Goal: Task Accomplishment & Management: Manage account settings

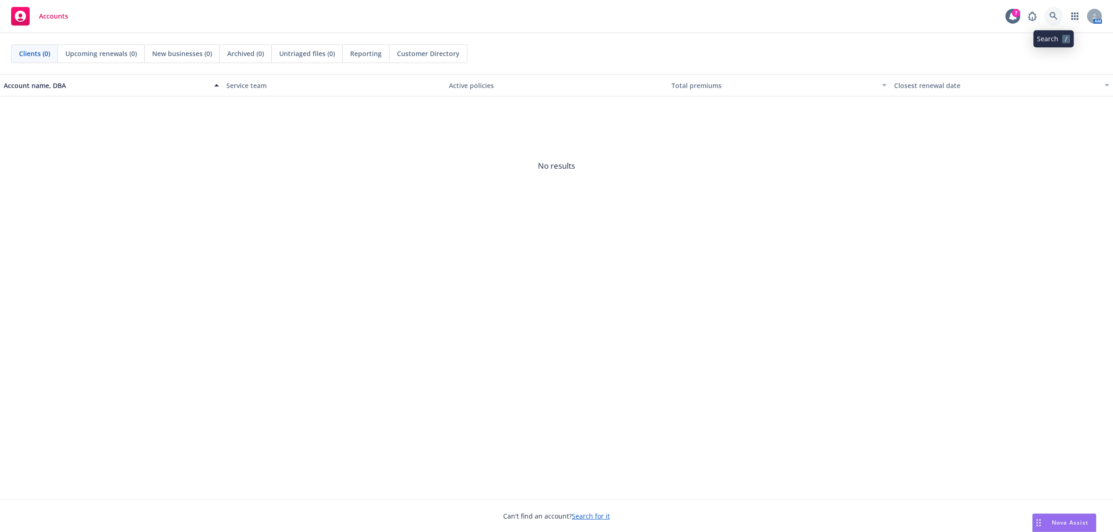
click at [1054, 17] on icon at bounding box center [1053, 16] width 8 height 8
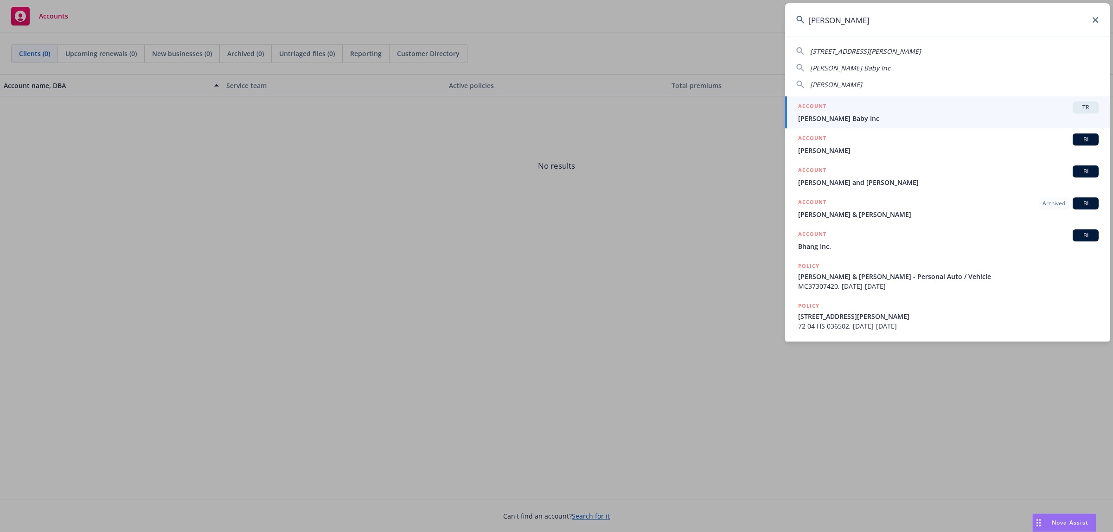
type input "bobbie"
click at [1057, 109] on div "ACCOUNT TR" at bounding box center [948, 108] width 301 height 12
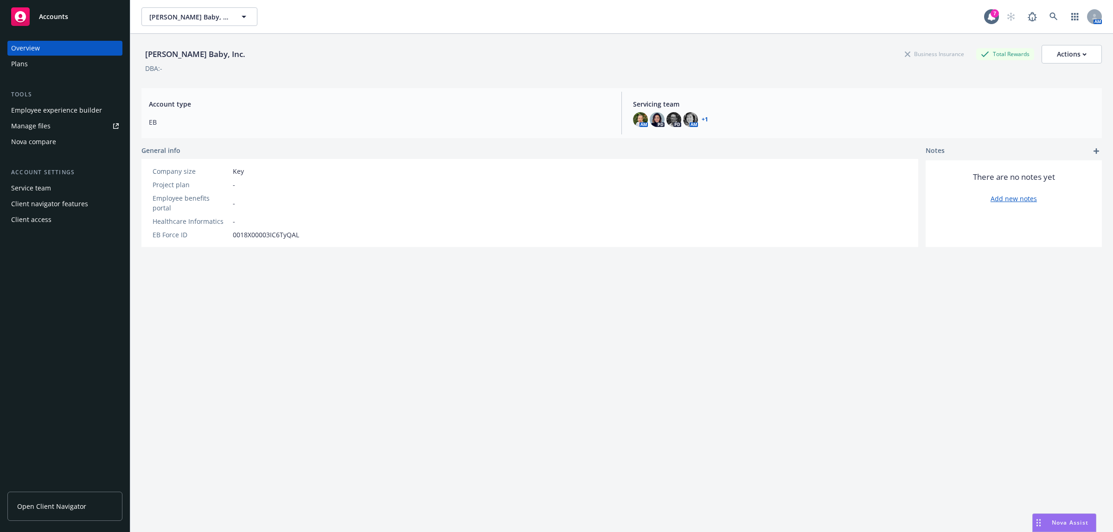
click at [68, 113] on div "Employee experience builder" at bounding box center [56, 110] width 91 height 15
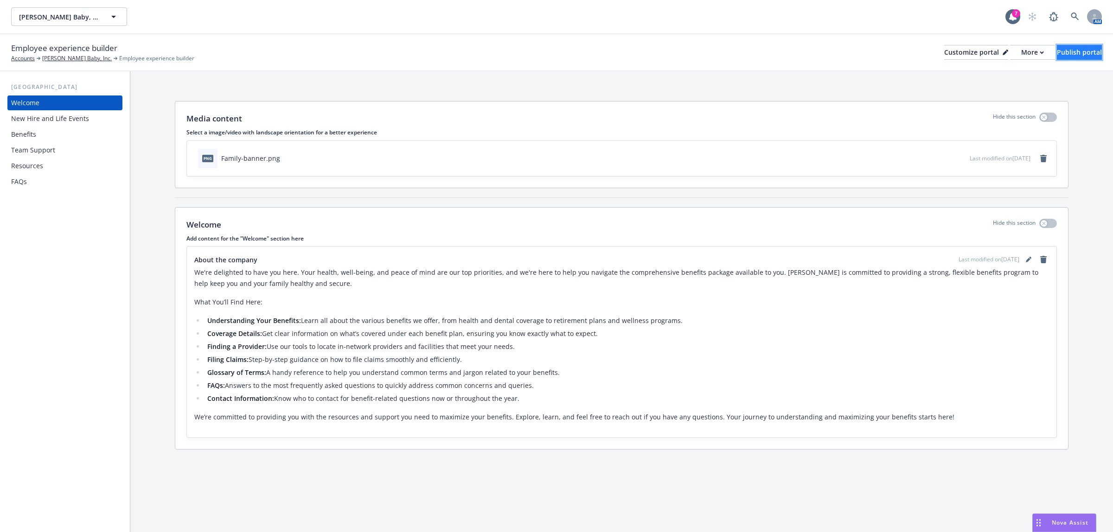
click at [1065, 49] on div "Publish portal" at bounding box center [1079, 52] width 45 height 14
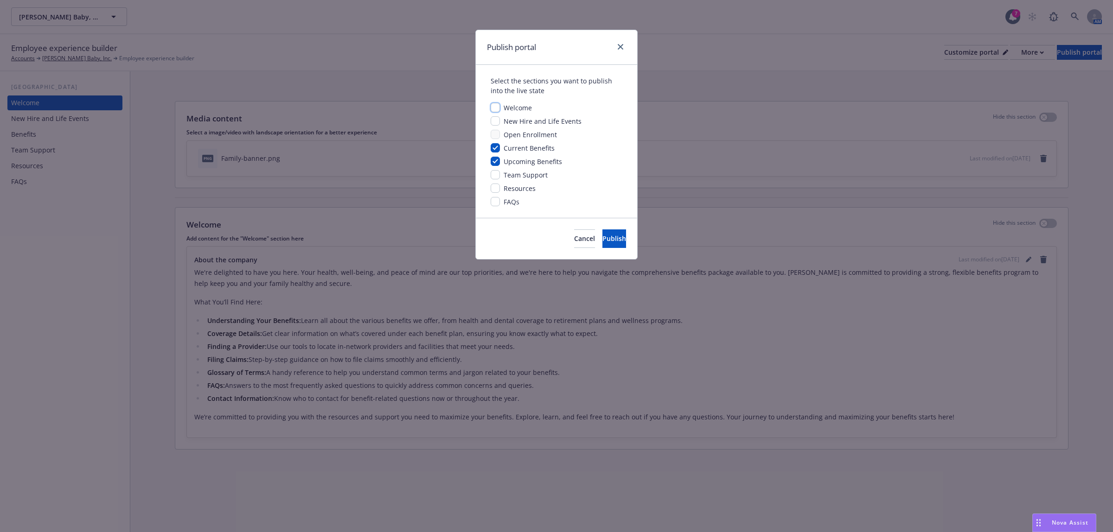
click at [499, 107] on input "checkbox" at bounding box center [495, 107] width 9 height 9
checkbox input "true"
click at [496, 120] on input "checkbox" at bounding box center [495, 120] width 9 height 9
checkbox input "true"
click at [492, 177] on input "checkbox" at bounding box center [495, 174] width 9 height 9
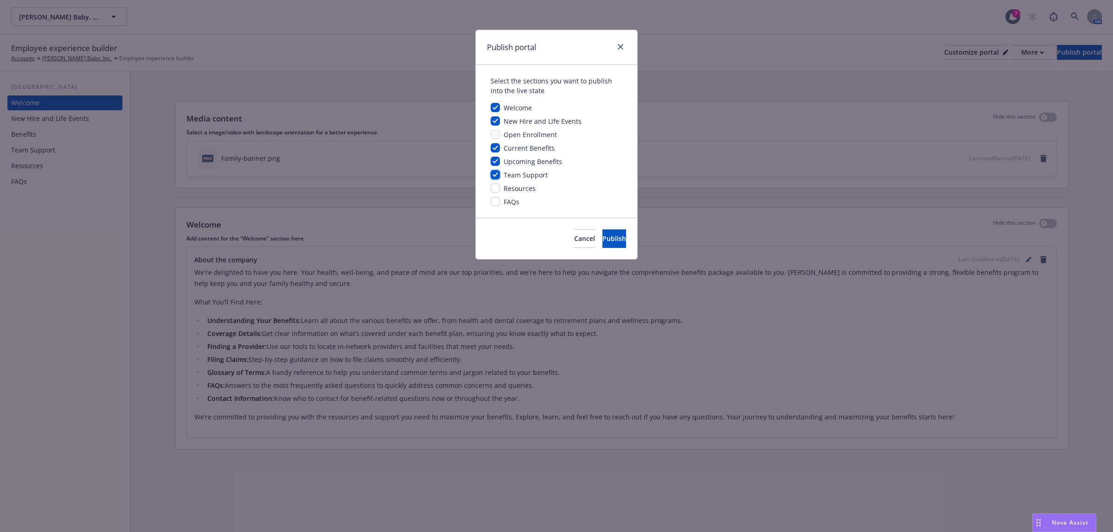
checkbox input "true"
click at [494, 186] on input "checkbox" at bounding box center [495, 188] width 9 height 9
checkbox input "true"
click at [494, 204] on input "checkbox" at bounding box center [495, 201] width 9 height 9
checkbox input "true"
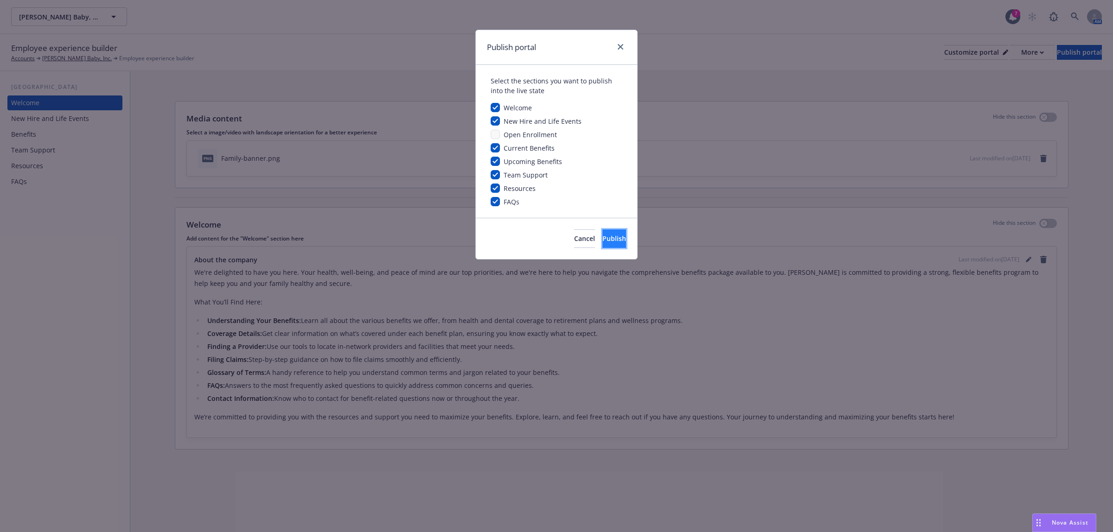
click at [602, 239] on span "Publish" at bounding box center [614, 238] width 24 height 9
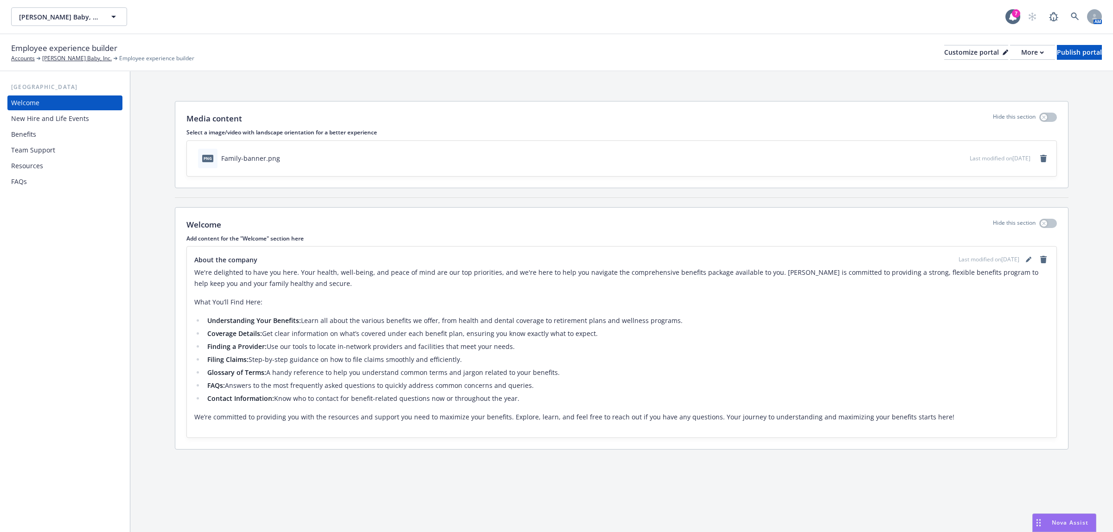
click at [30, 170] on div "Resources" at bounding box center [27, 166] width 32 height 15
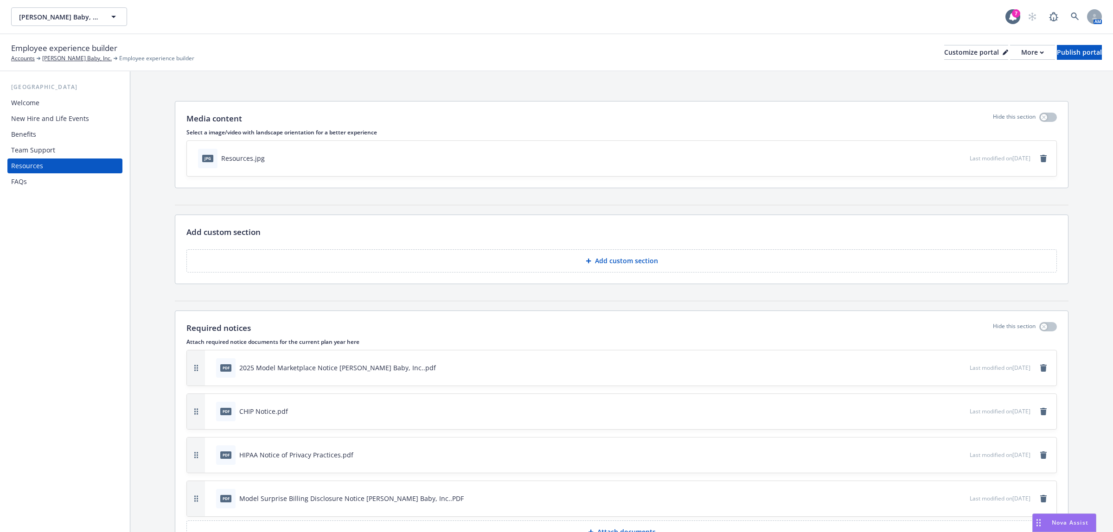
click at [53, 102] on div "Welcome" at bounding box center [65, 103] width 108 height 15
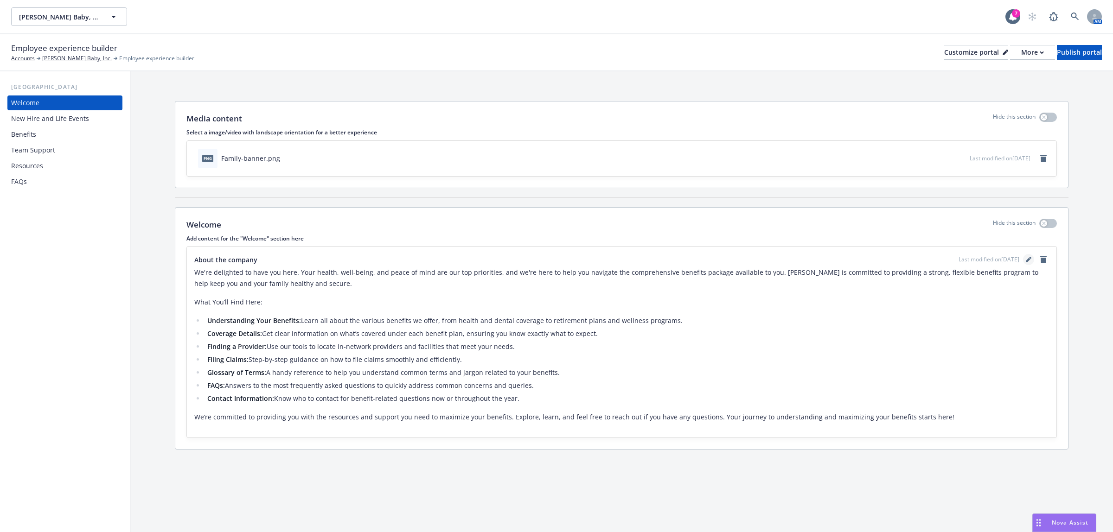
click at [1026, 261] on icon "editPencil" at bounding box center [1029, 260] width 6 height 6
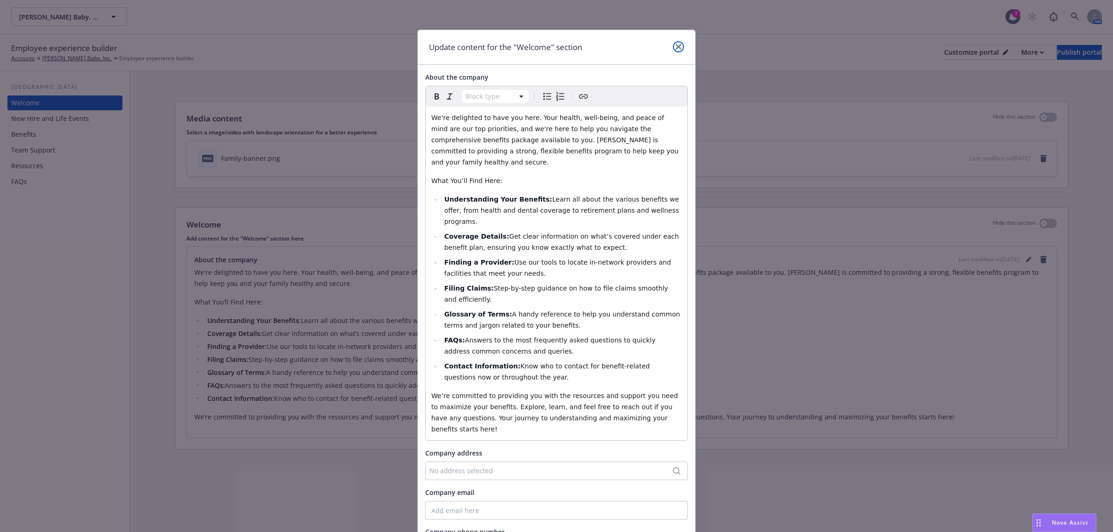
click at [674, 50] on link "close" at bounding box center [678, 46] width 11 height 11
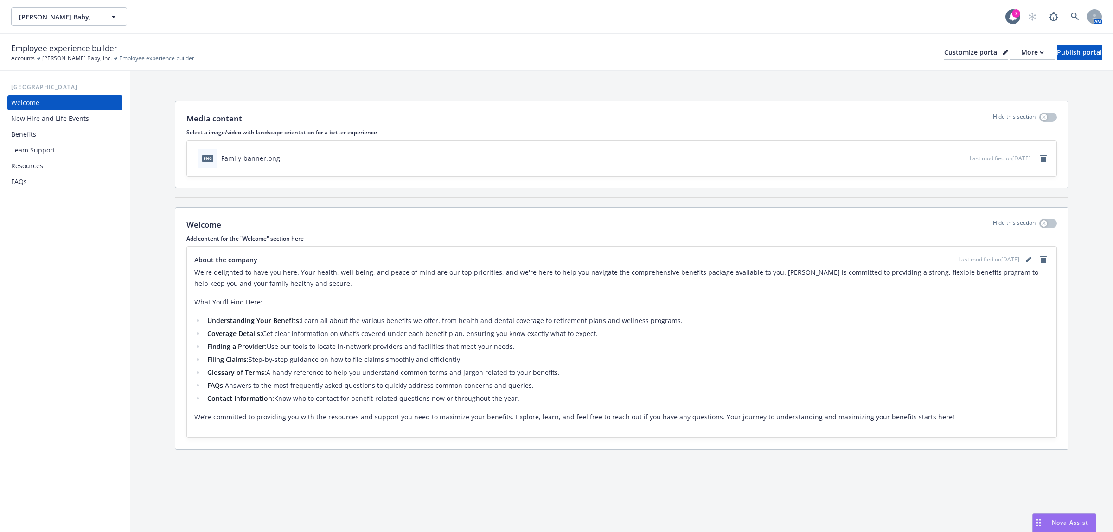
click at [70, 122] on div "New Hire and Life Events" at bounding box center [50, 118] width 78 height 15
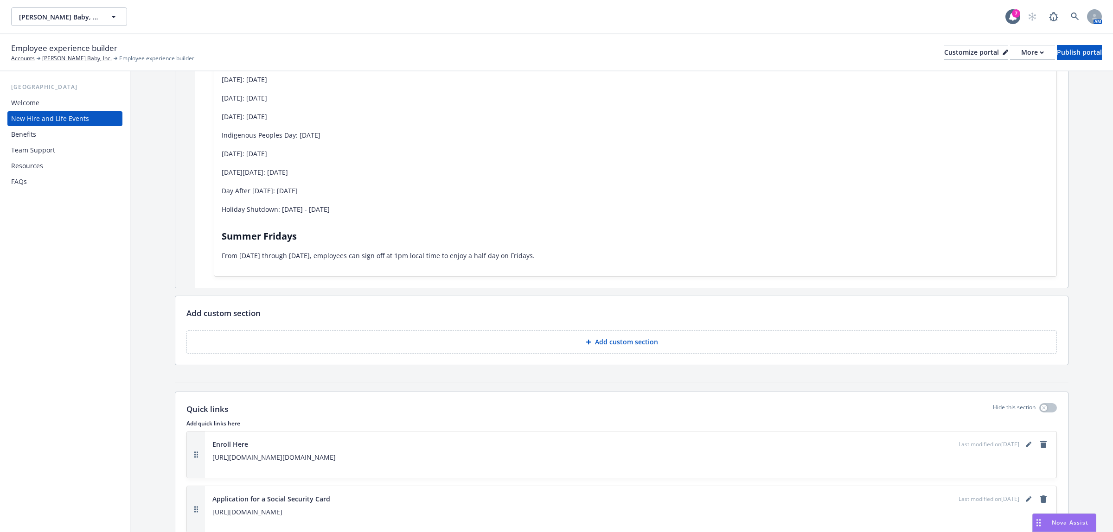
scroll to position [2628, 0]
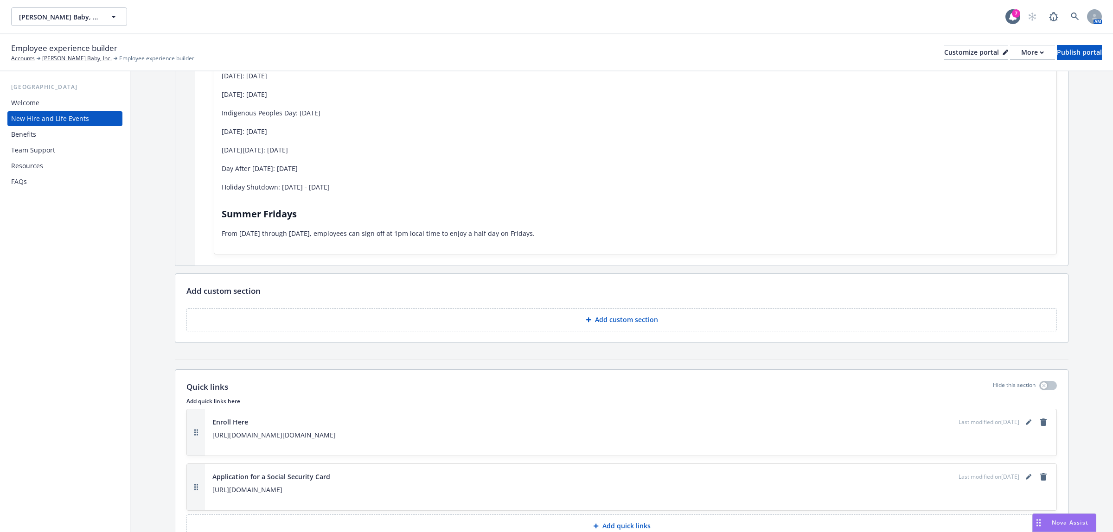
click at [636, 315] on p "Add custom section" at bounding box center [626, 319] width 63 height 9
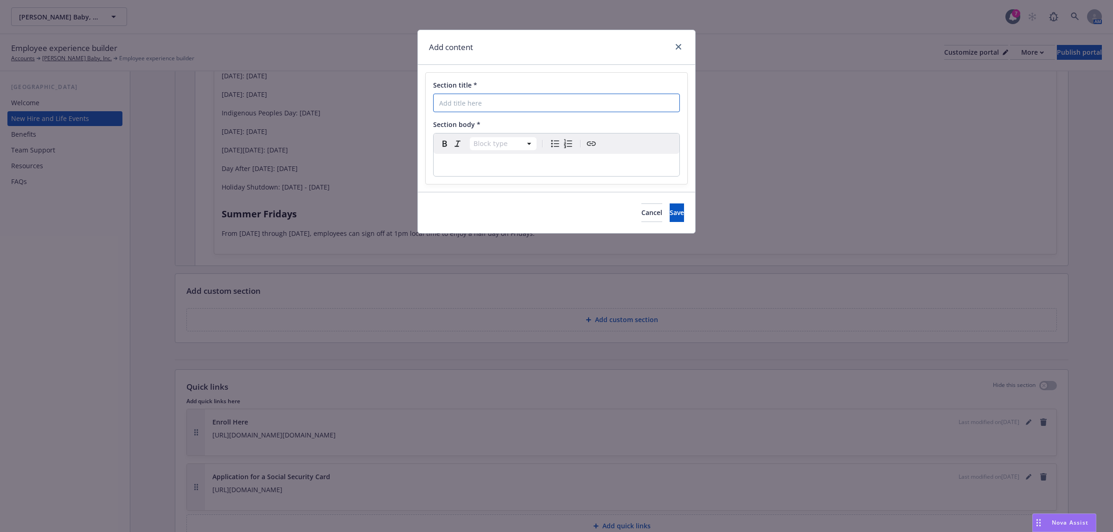
click at [519, 102] on input "Section title *" at bounding box center [556, 103] width 247 height 19
type input "2025 Benefit Guide"
click at [641, 214] on span "Cancel" at bounding box center [651, 212] width 21 height 9
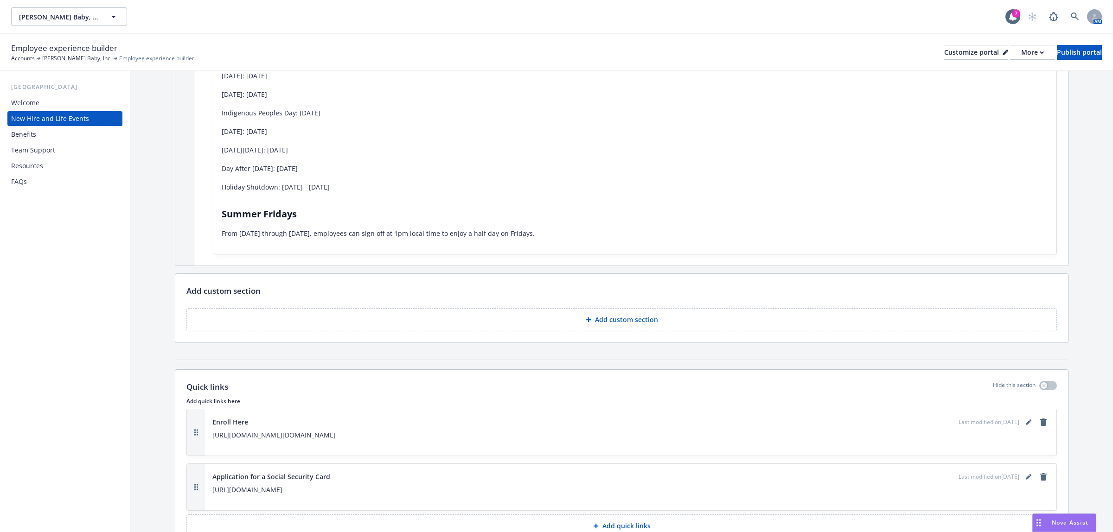
scroll to position [2786, 0]
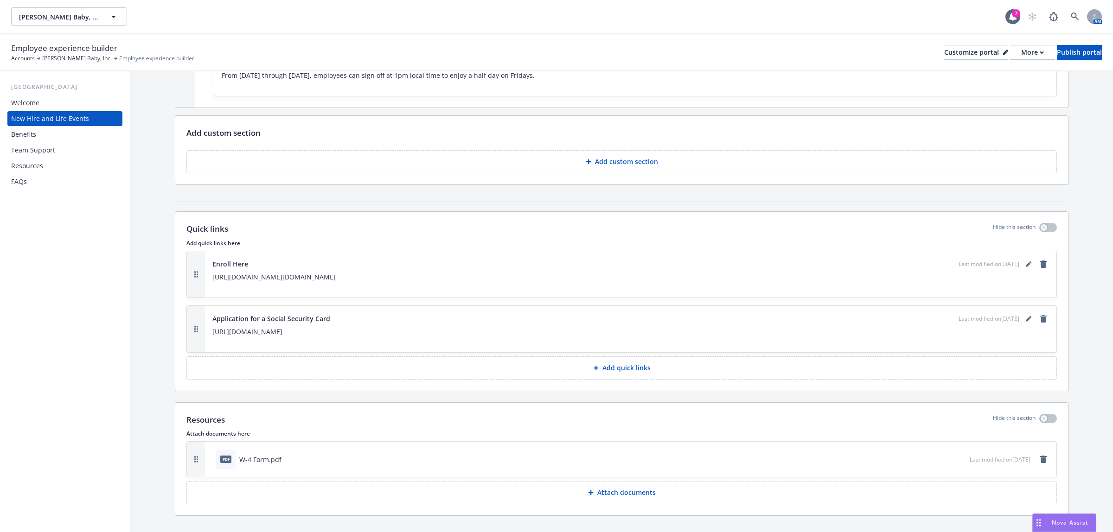
click at [592, 490] on div at bounding box center [592, 493] width 9 height 6
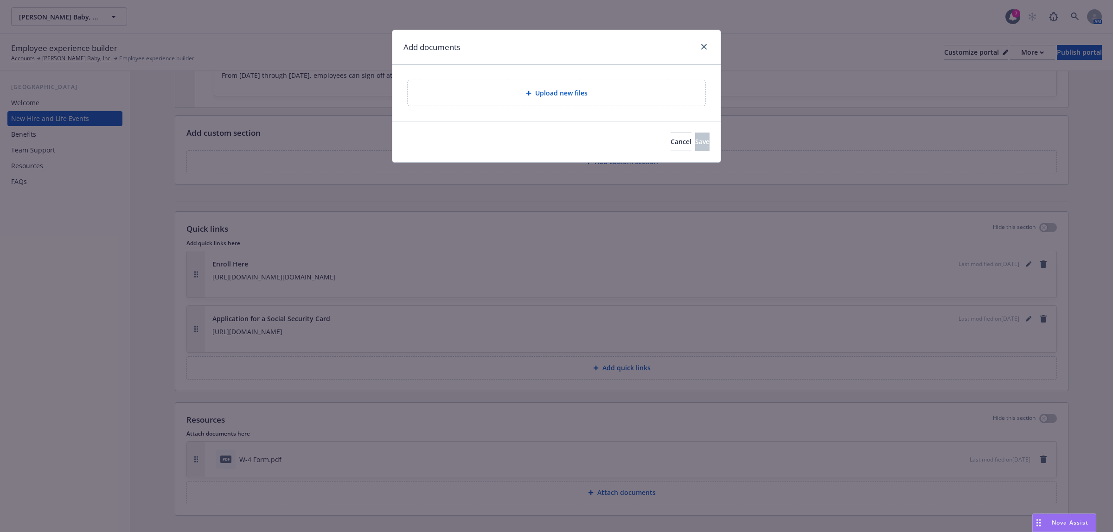
click at [518, 96] on div "Upload new files" at bounding box center [556, 93] width 283 height 11
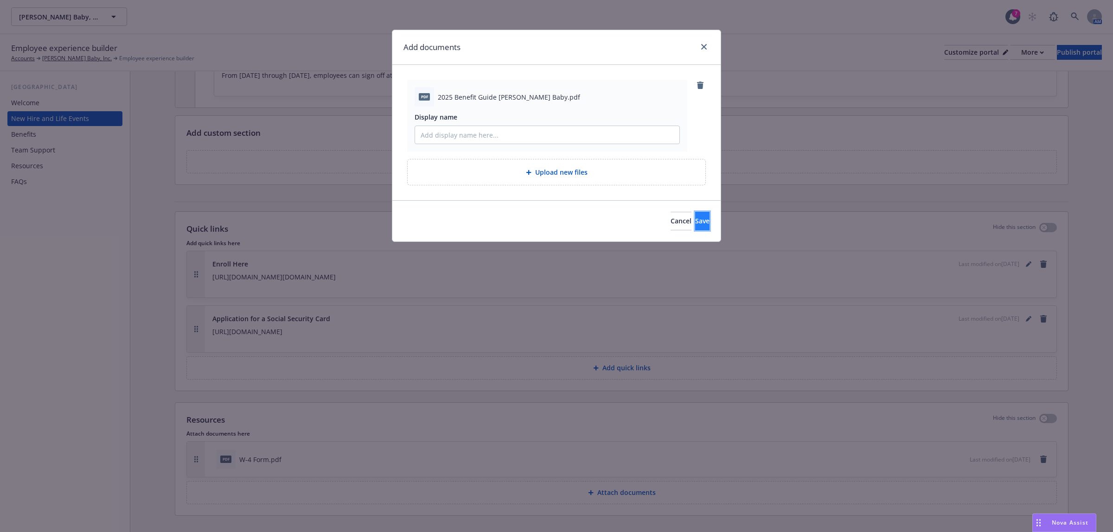
click at [695, 219] on button "Save" at bounding box center [702, 221] width 14 height 19
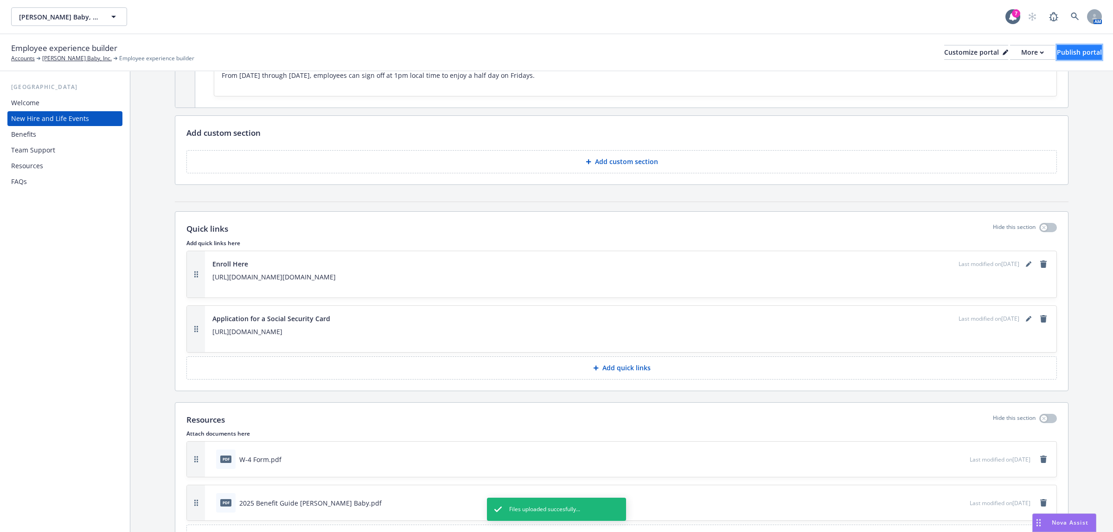
click at [1057, 52] on div "Publish portal" at bounding box center [1079, 52] width 45 height 14
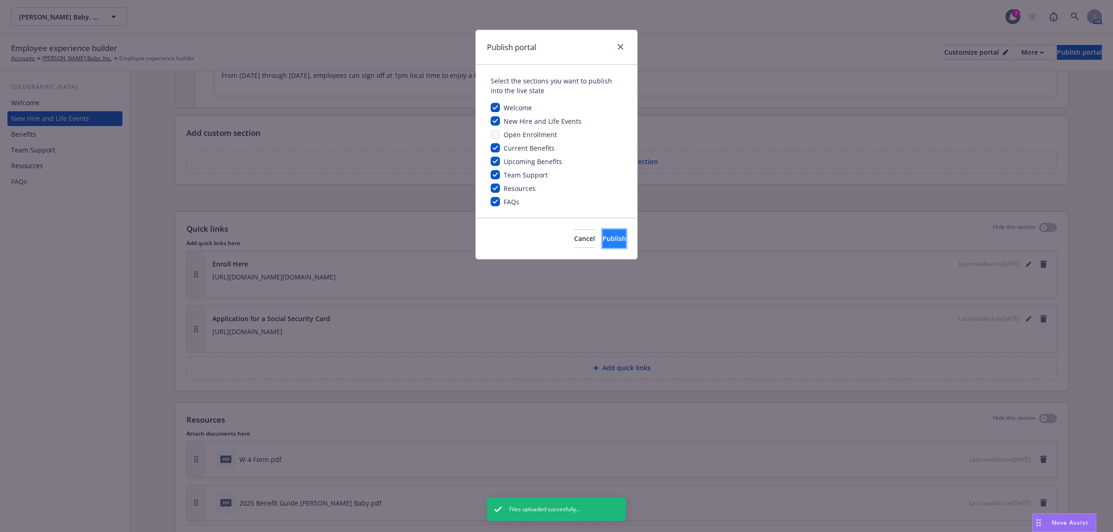
click at [602, 232] on button "Publish" at bounding box center [614, 239] width 24 height 19
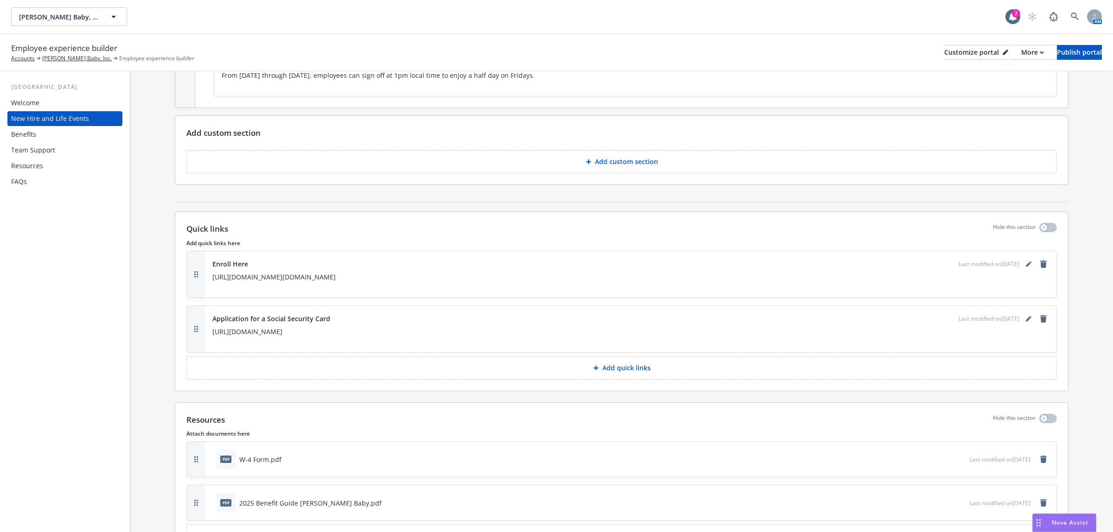
click at [54, 165] on div "Resources" at bounding box center [65, 166] width 108 height 15
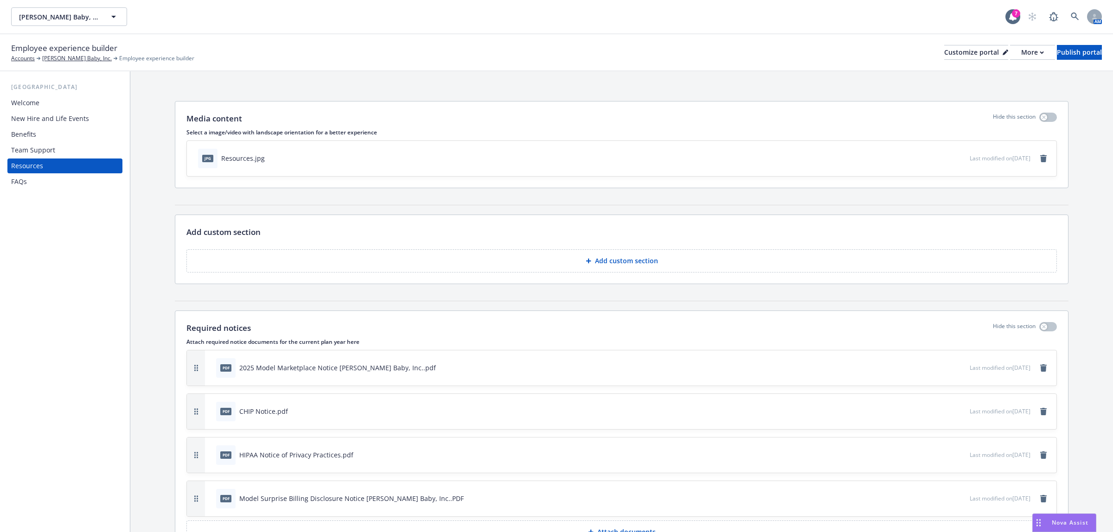
click at [569, 259] on button "Add custom section" at bounding box center [621, 260] width 870 height 23
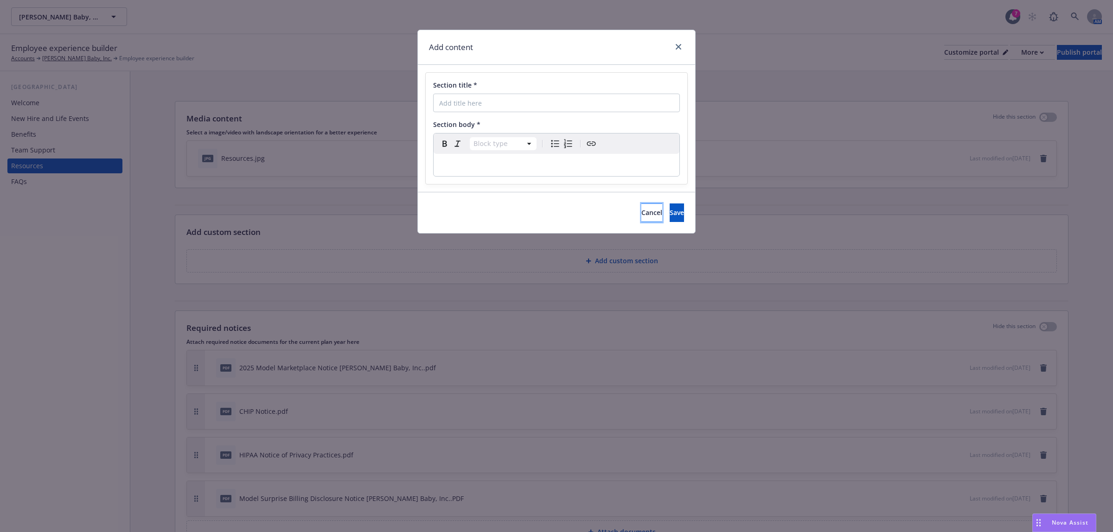
click at [641, 211] on button "Cancel" at bounding box center [651, 213] width 21 height 19
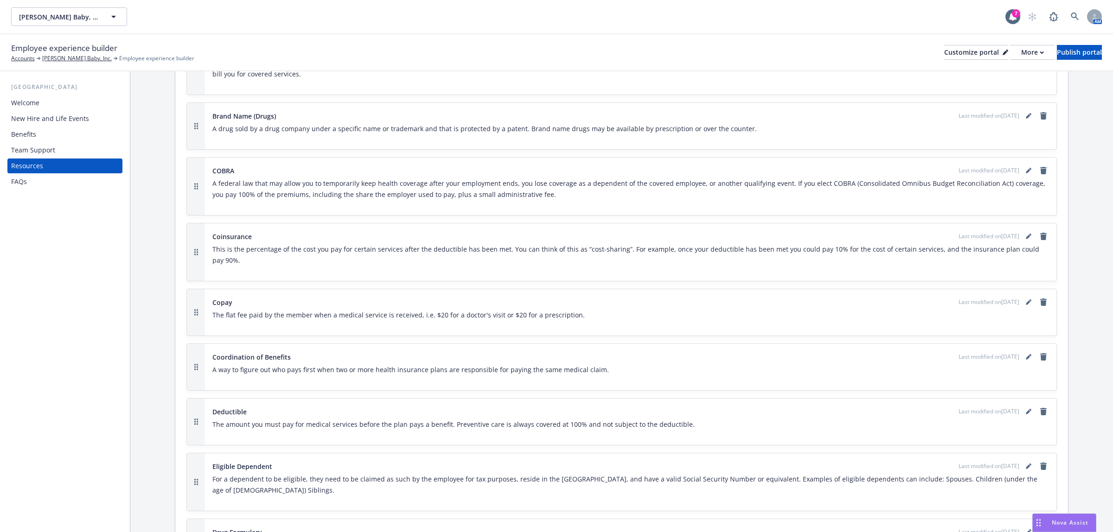
scroll to position [550, 0]
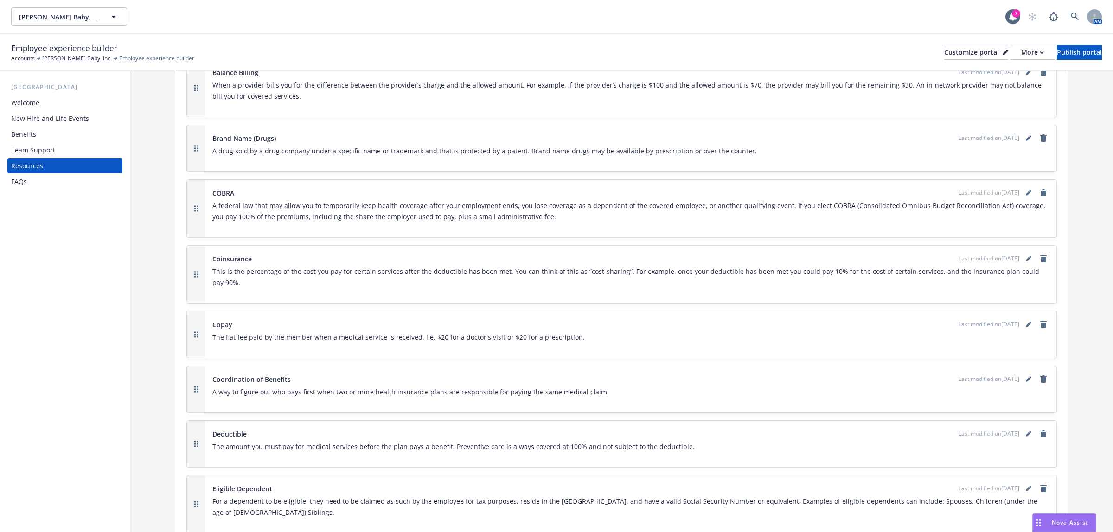
click at [70, 119] on div "New Hire and Life Events" at bounding box center [50, 118] width 78 height 15
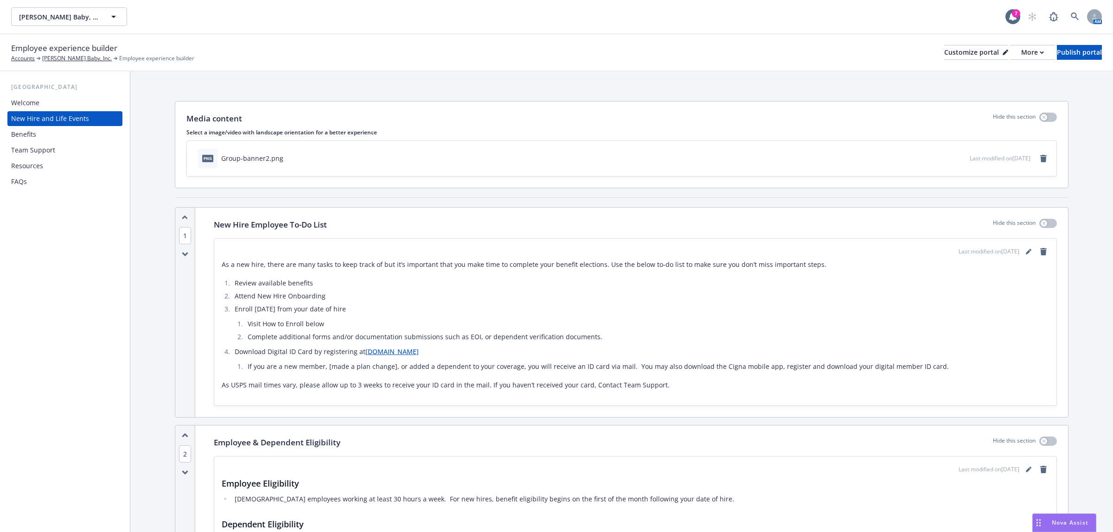
click at [63, 104] on div "Welcome" at bounding box center [65, 103] width 108 height 15
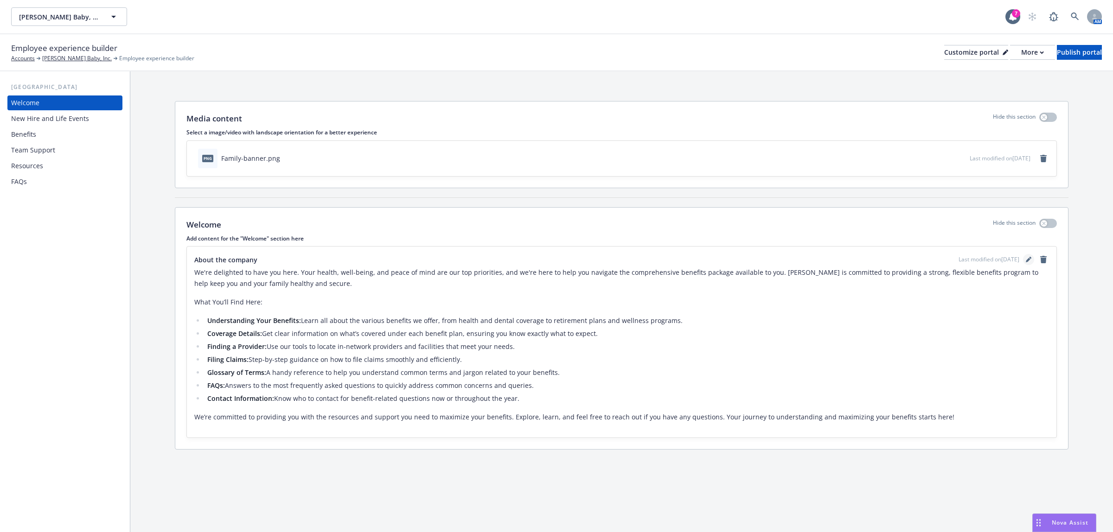
click at [1026, 260] on icon "editPencil" at bounding box center [1029, 260] width 6 height 6
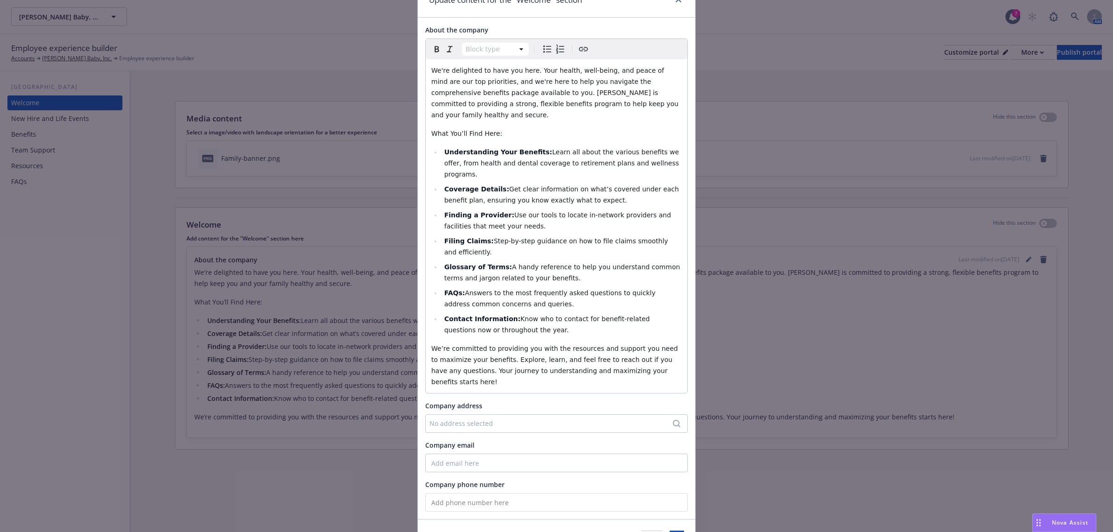
scroll to position [73, 0]
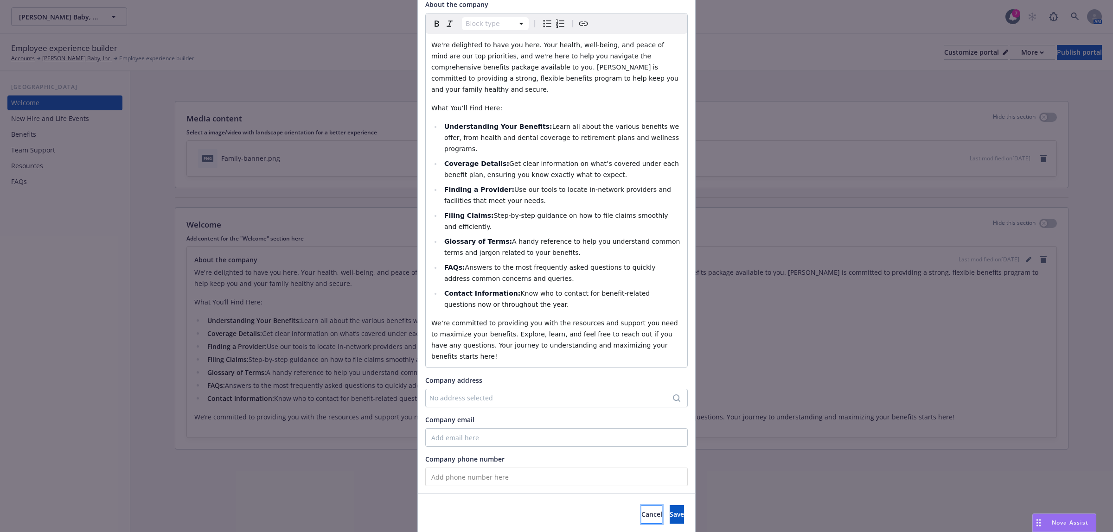
click at [641, 505] on button "Cancel" at bounding box center [651, 514] width 21 height 19
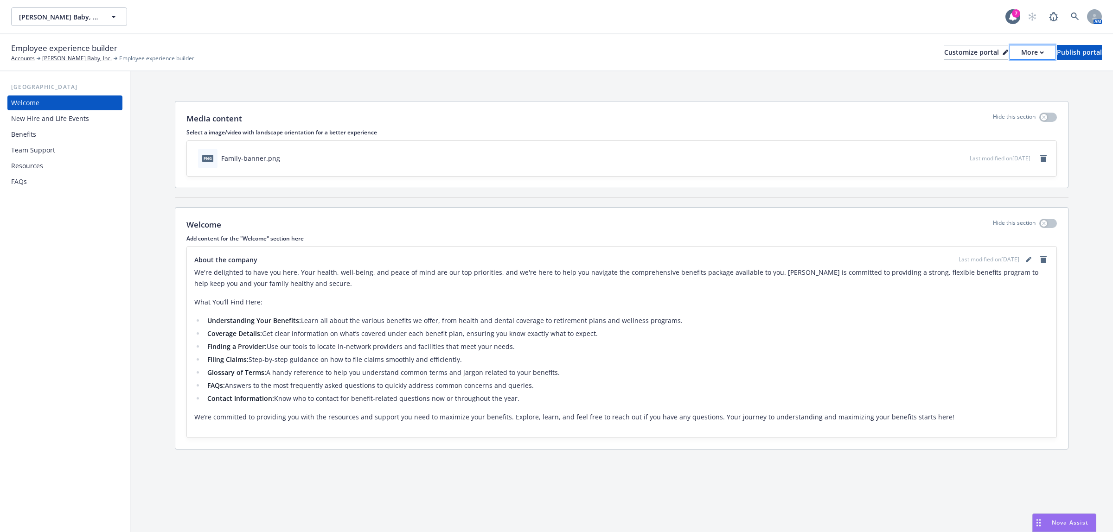
click at [1021, 52] on div "More" at bounding box center [1032, 52] width 23 height 14
click at [985, 91] on link "Copy portal link" at bounding box center [982, 91] width 84 height 19
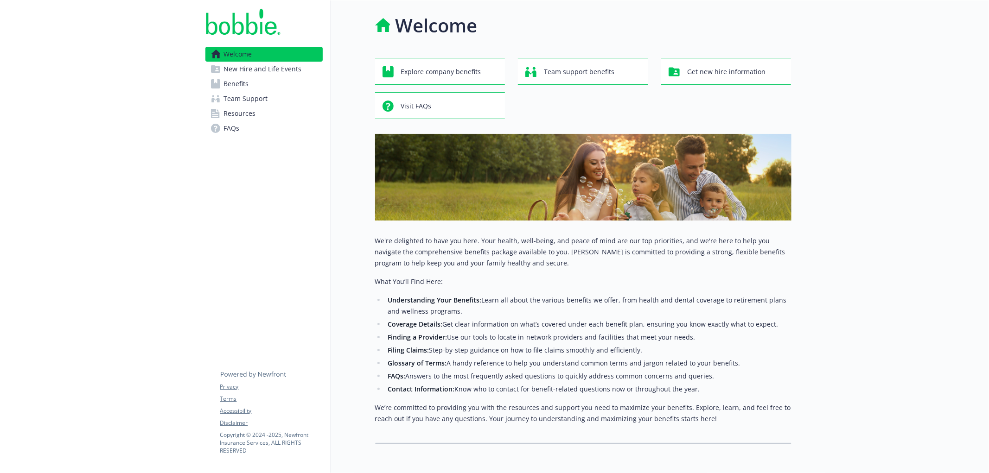
click at [279, 72] on span "New Hire and Life Events" at bounding box center [263, 69] width 78 height 15
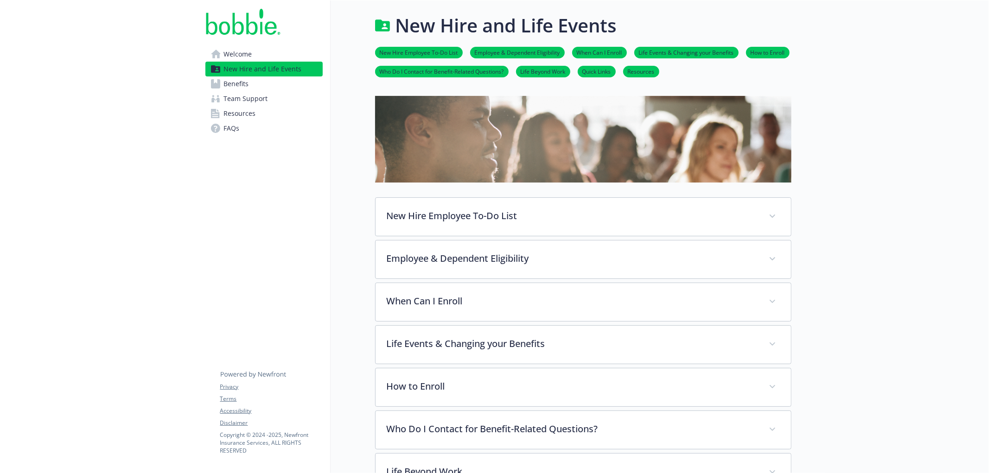
click at [254, 88] on link "Benefits" at bounding box center [263, 84] width 117 height 15
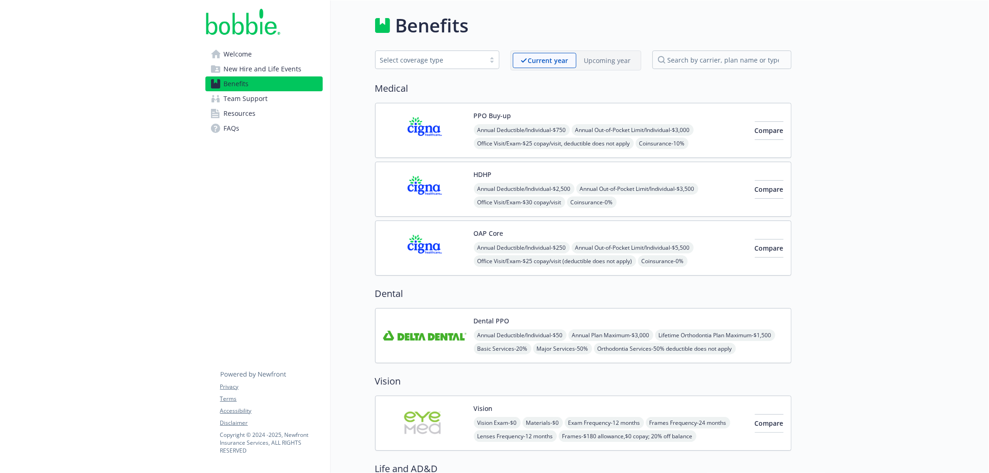
click at [253, 99] on span "Team Support" at bounding box center [246, 98] width 44 height 15
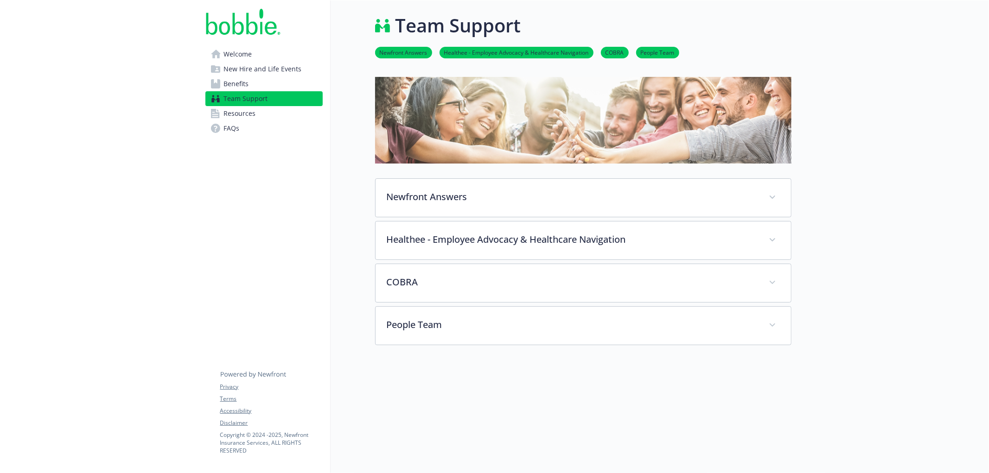
click at [252, 114] on span "Resources" at bounding box center [240, 113] width 32 height 15
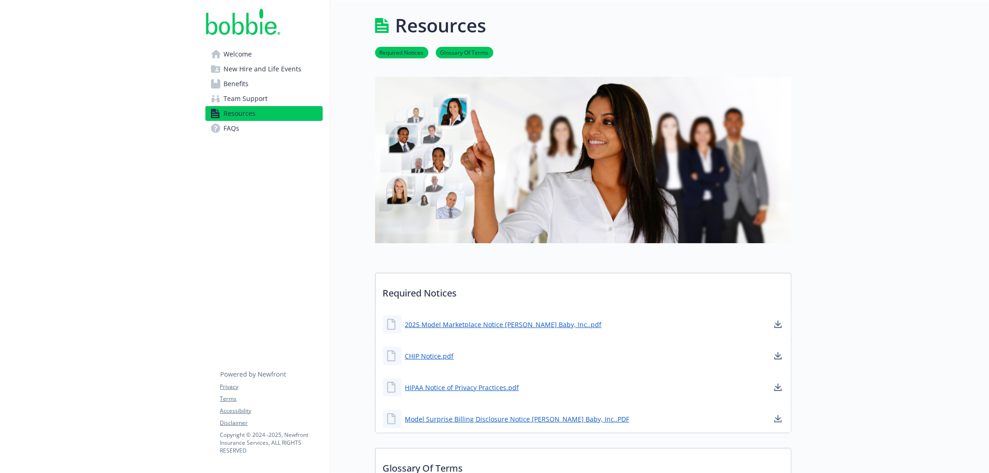
click at [243, 139] on div "Welcome New Hire and Life Events Benefits Team Support Resources FAQs Privacy T…" at bounding box center [264, 77] width 132 height 154
click at [243, 130] on link "FAQs" at bounding box center [263, 128] width 117 height 15
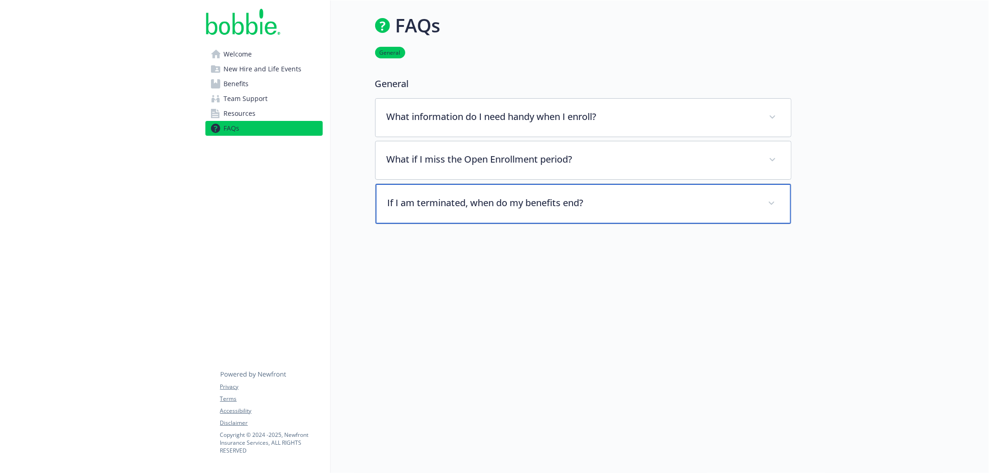
click at [569, 205] on p "If I am terminated, when do my benefits end?" at bounding box center [572, 203] width 369 height 14
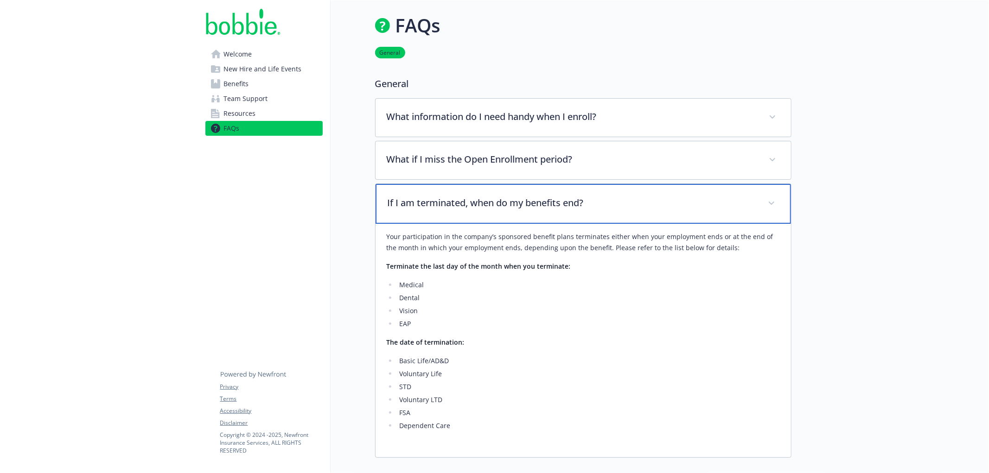
click at [569, 205] on p "If I am terminated, when do my benefits end?" at bounding box center [572, 203] width 369 height 14
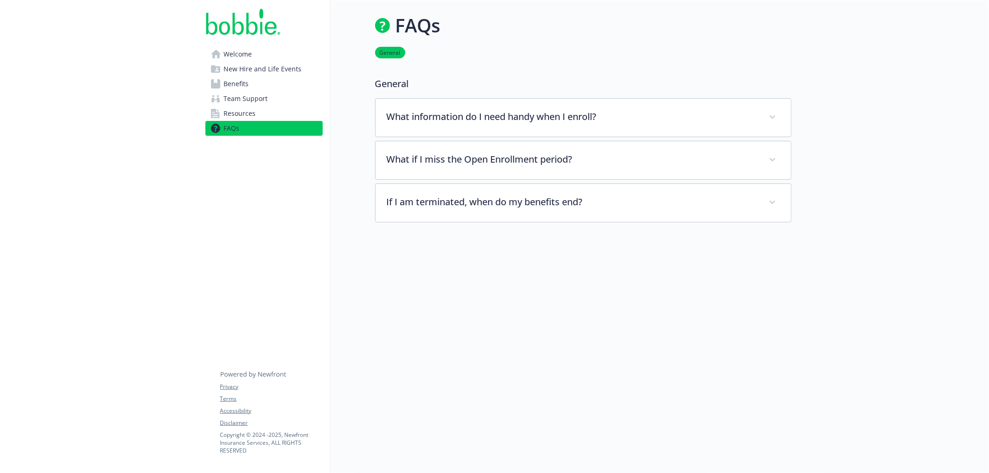
click at [239, 54] on span "Welcome" at bounding box center [238, 54] width 28 height 15
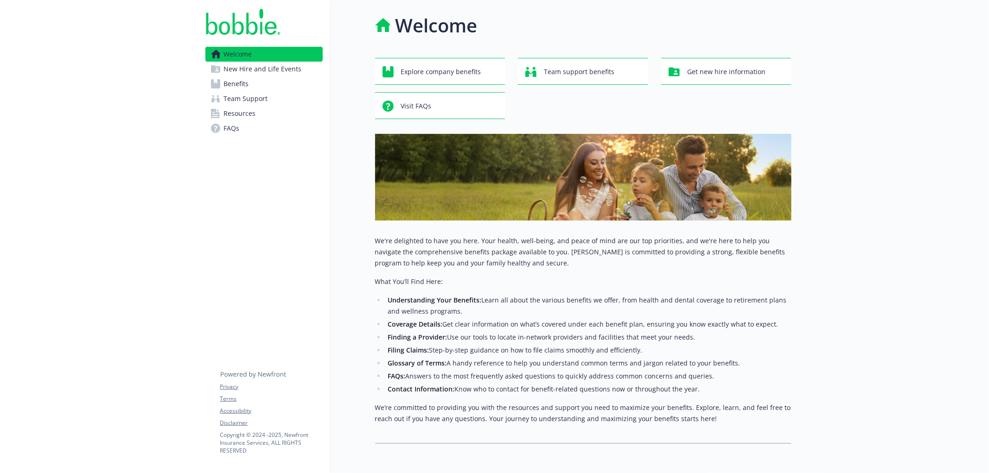
click at [227, 71] on span "New Hire and Life Events" at bounding box center [263, 69] width 78 height 15
